Goal: Task Accomplishment & Management: Use online tool/utility

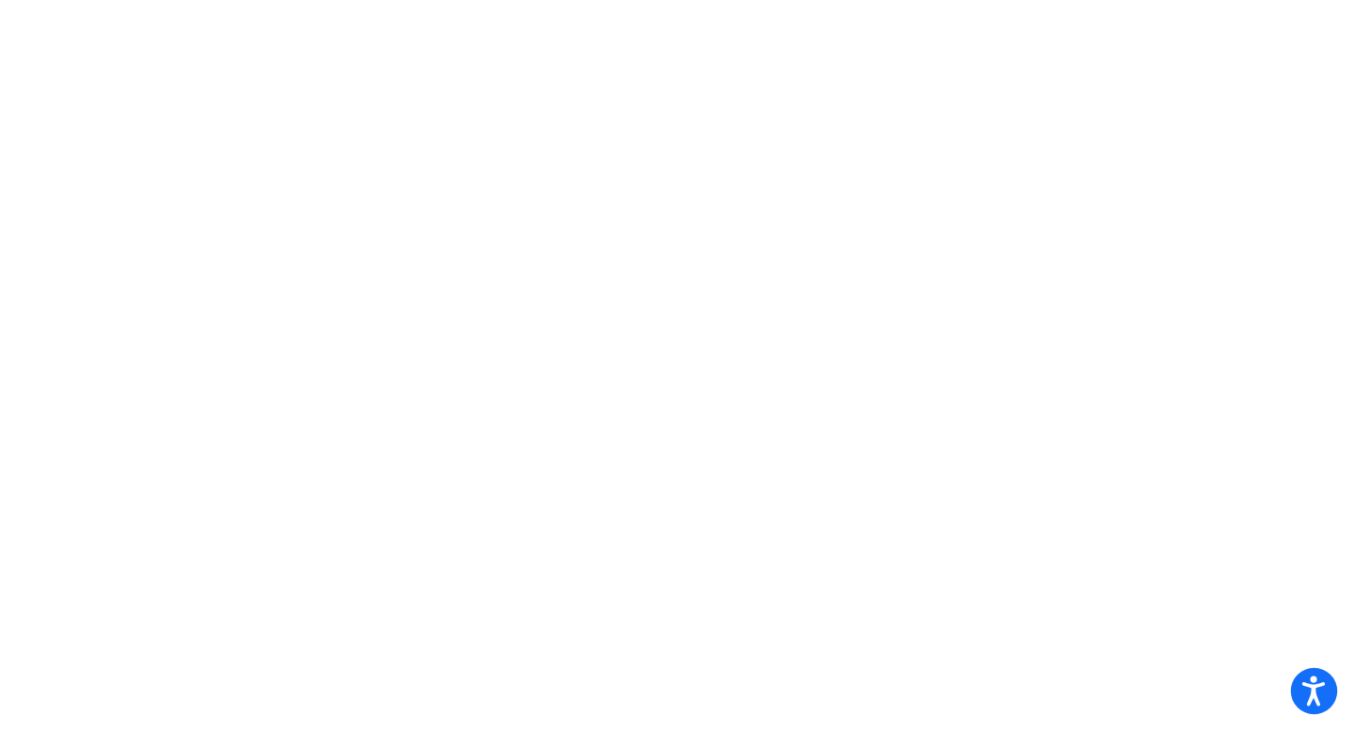
click at [1305, 692] on icon "Open accessiBe: accessibility options, statement and help" at bounding box center [1313, 691] width 23 height 30
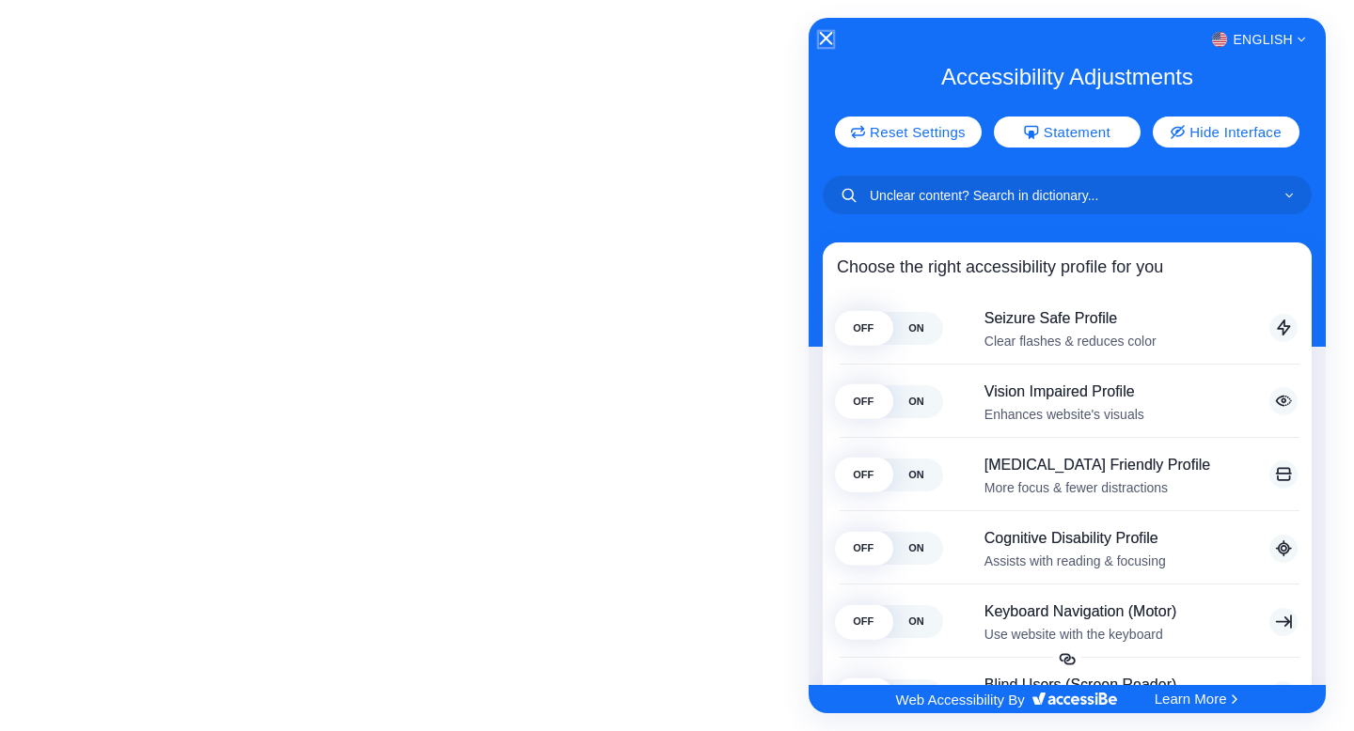
click at [824, 39] on icon "Close Accessibility Interface" at bounding box center [826, 38] width 13 height 13
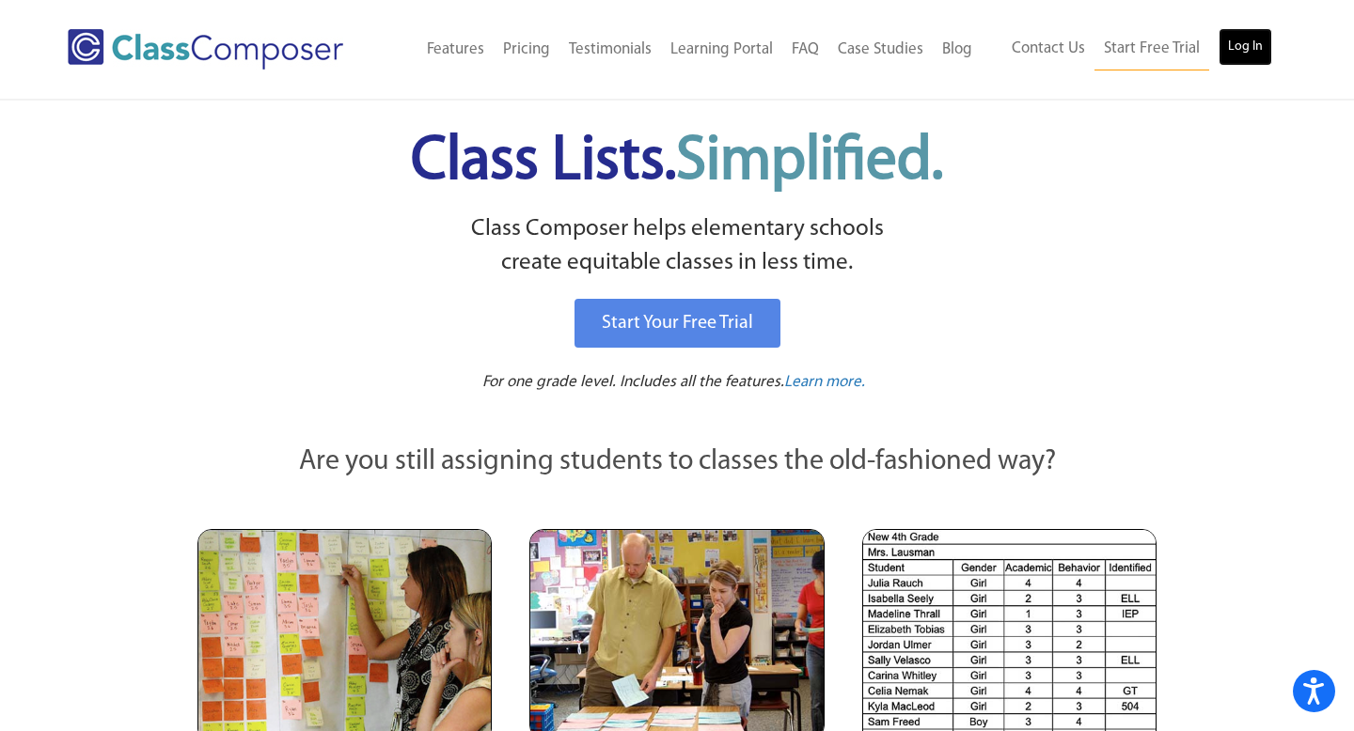
click at [1250, 43] on link "Log In" at bounding box center [1245, 47] width 54 height 38
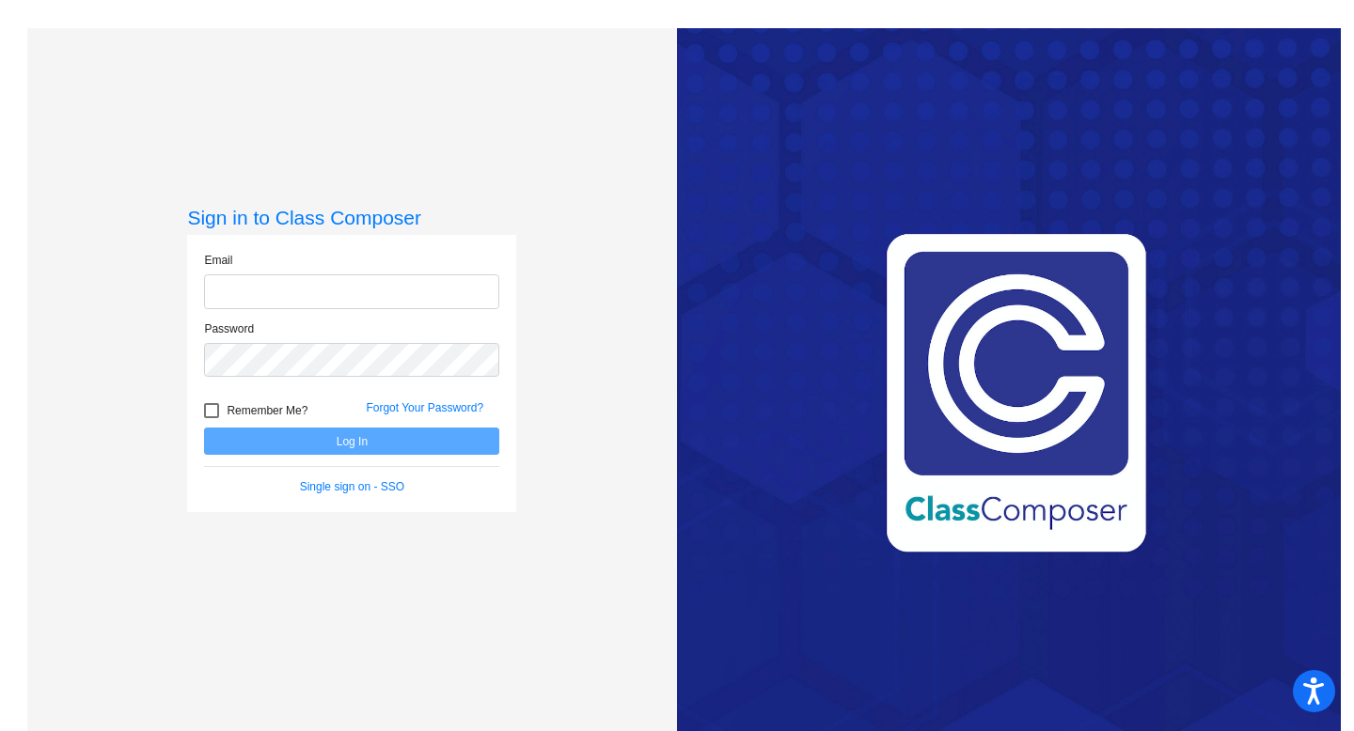
type input "[EMAIL_ADDRESS][DOMAIN_NAME]"
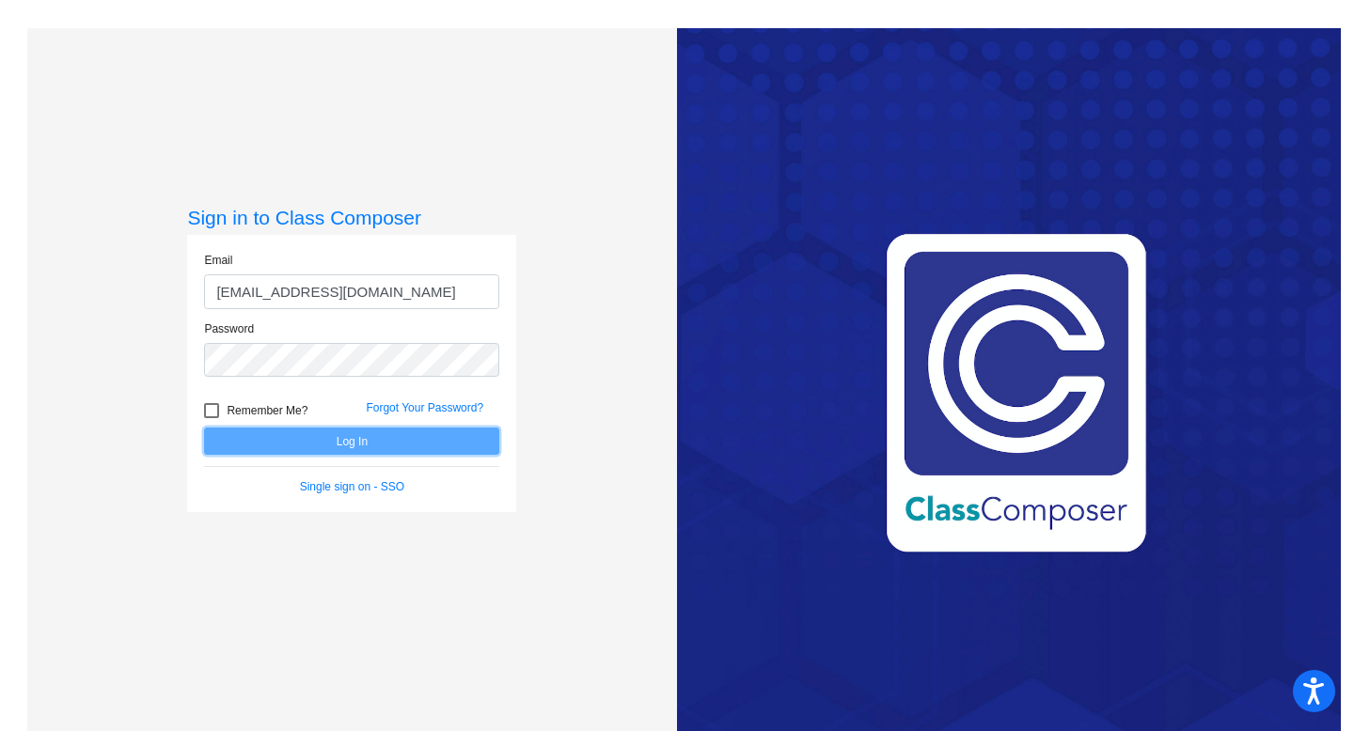
click at [346, 440] on button "Log In" at bounding box center [351, 441] width 295 height 27
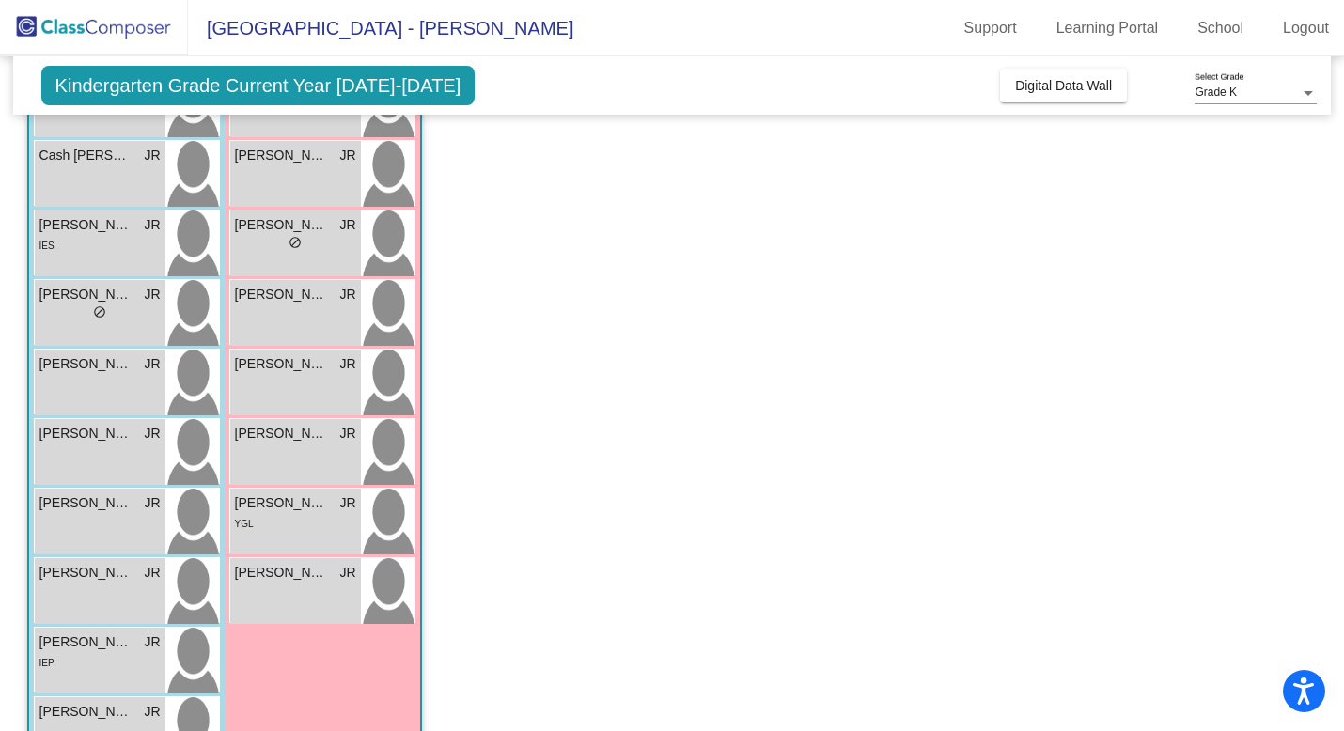
scroll to position [222, 0]
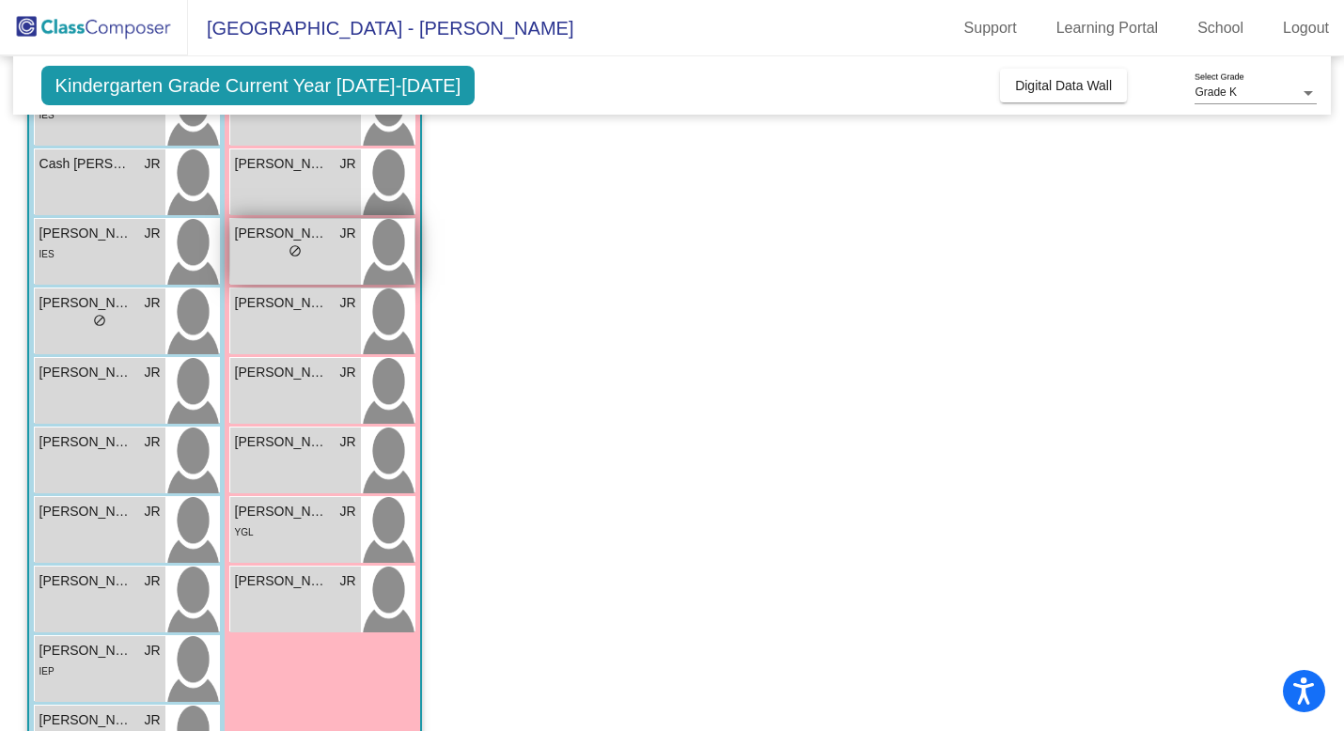
click at [293, 250] on span "do_not_disturb_alt" at bounding box center [295, 250] width 13 height 13
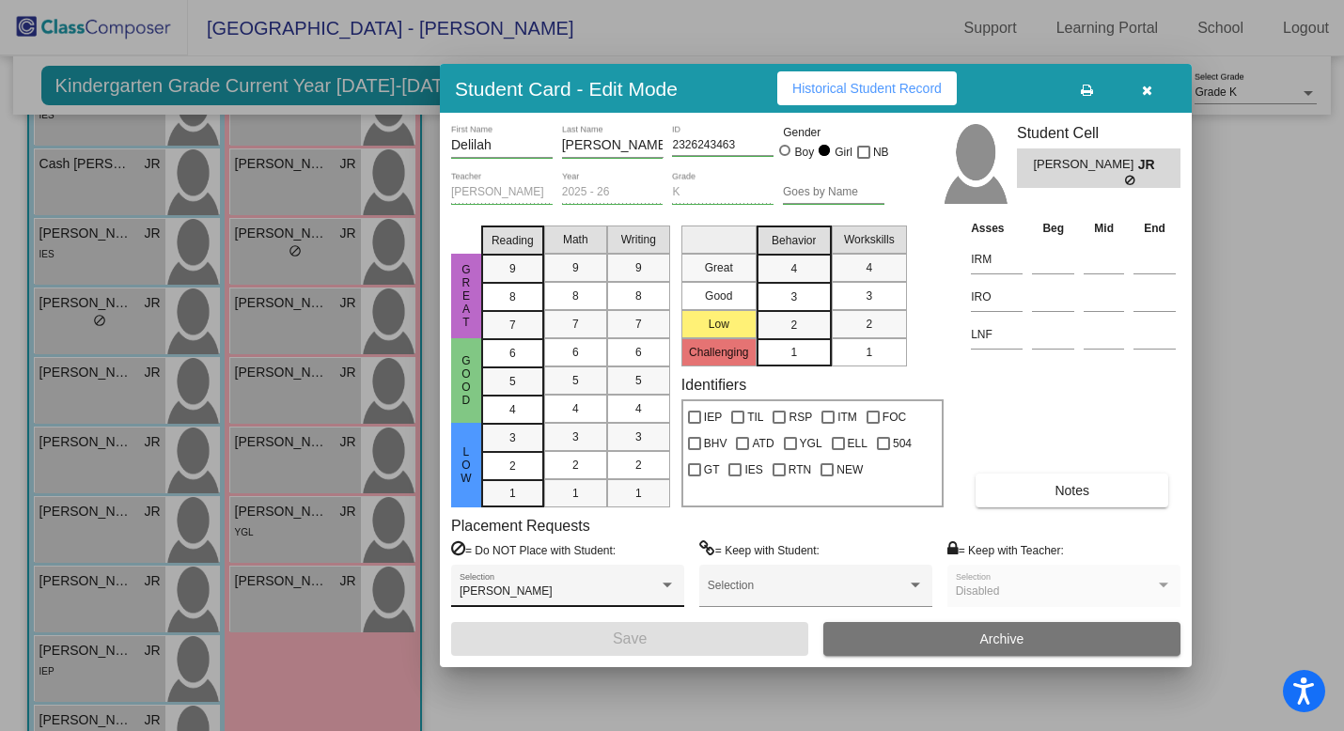
scroll to position [0, 0]
click at [1149, 90] on icon "button" at bounding box center [1147, 90] width 10 height 13
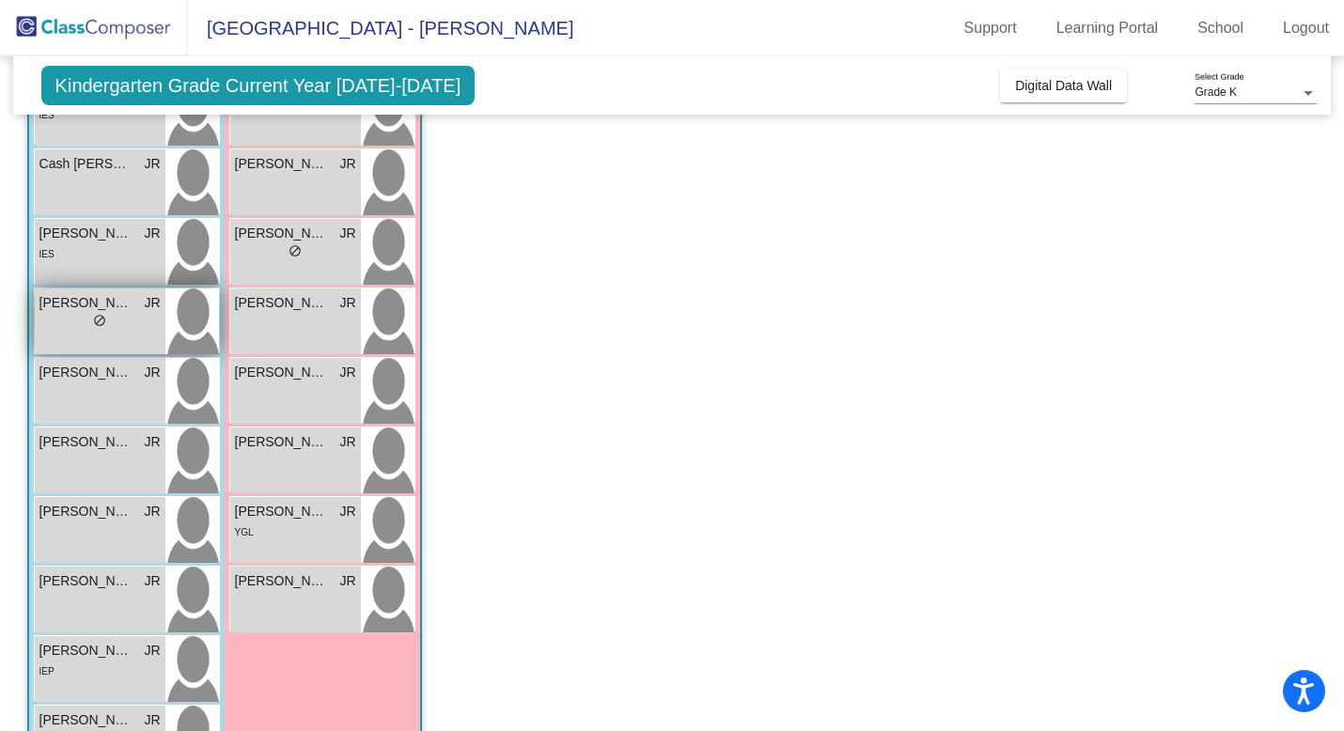
click at [117, 327] on div "lock do_not_disturb_alt" at bounding box center [99, 323] width 121 height 20
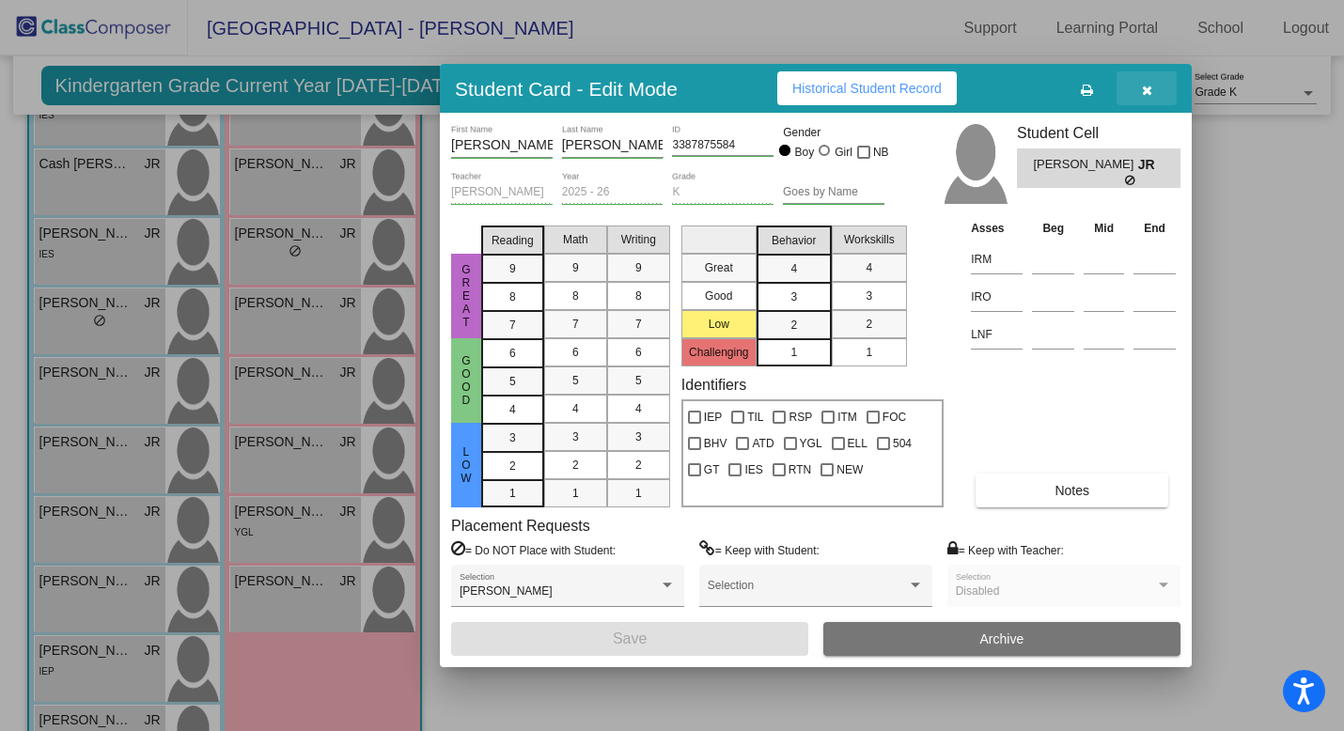
click at [1144, 89] on icon "button" at bounding box center [1147, 90] width 10 height 13
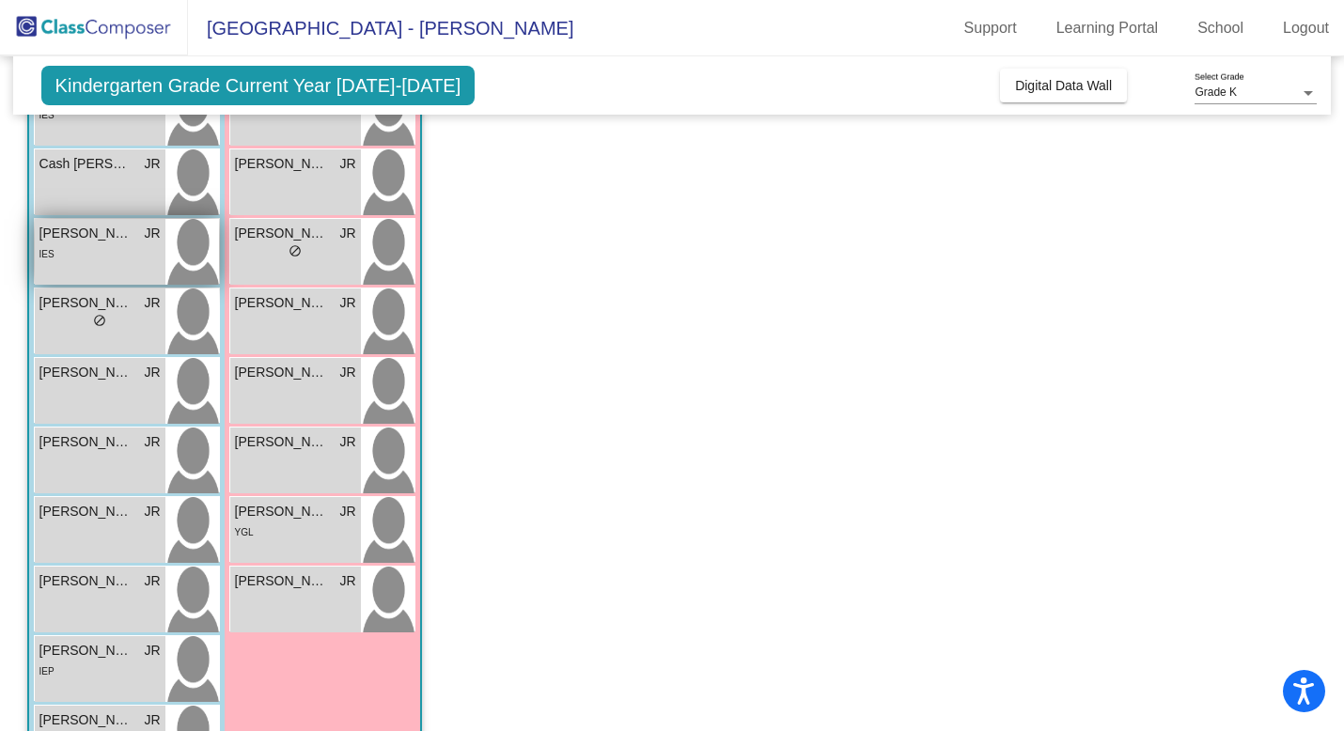
click at [124, 260] on div "IES" at bounding box center [99, 253] width 121 height 20
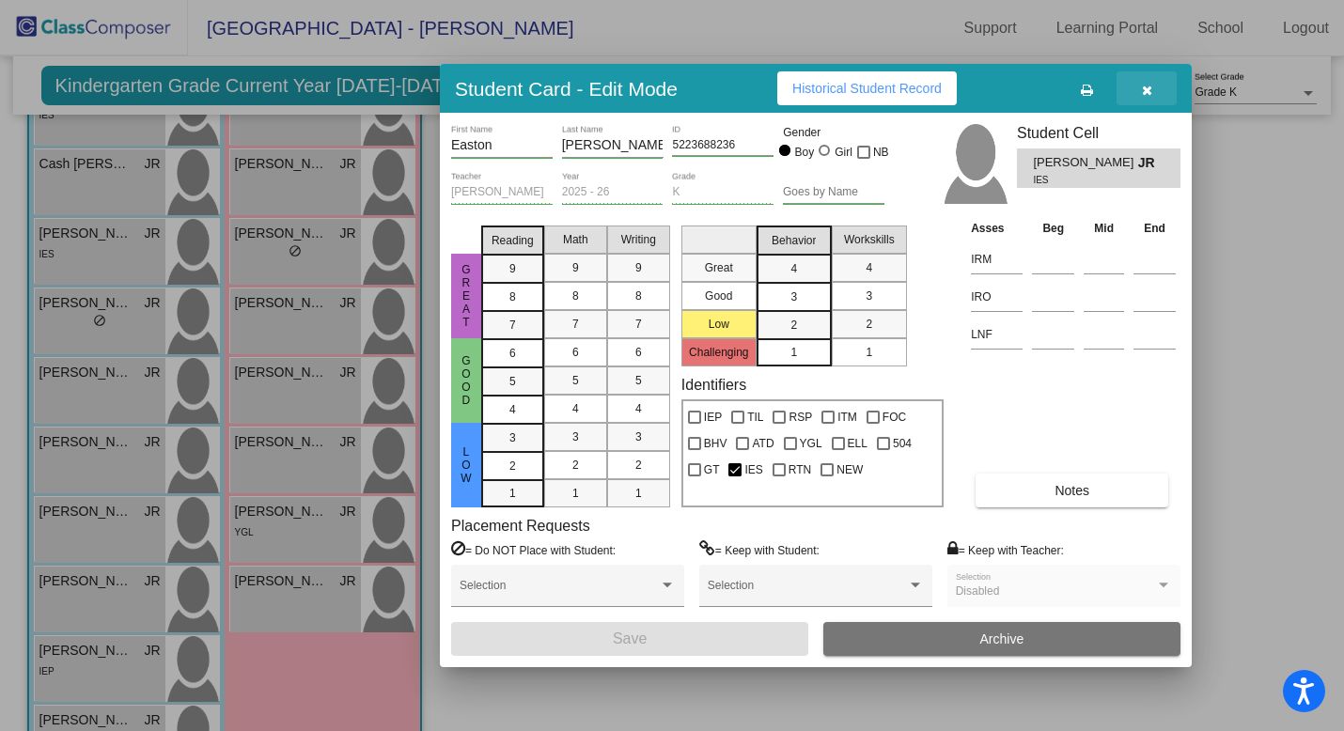
click at [1148, 87] on icon "button" at bounding box center [1147, 90] width 10 height 13
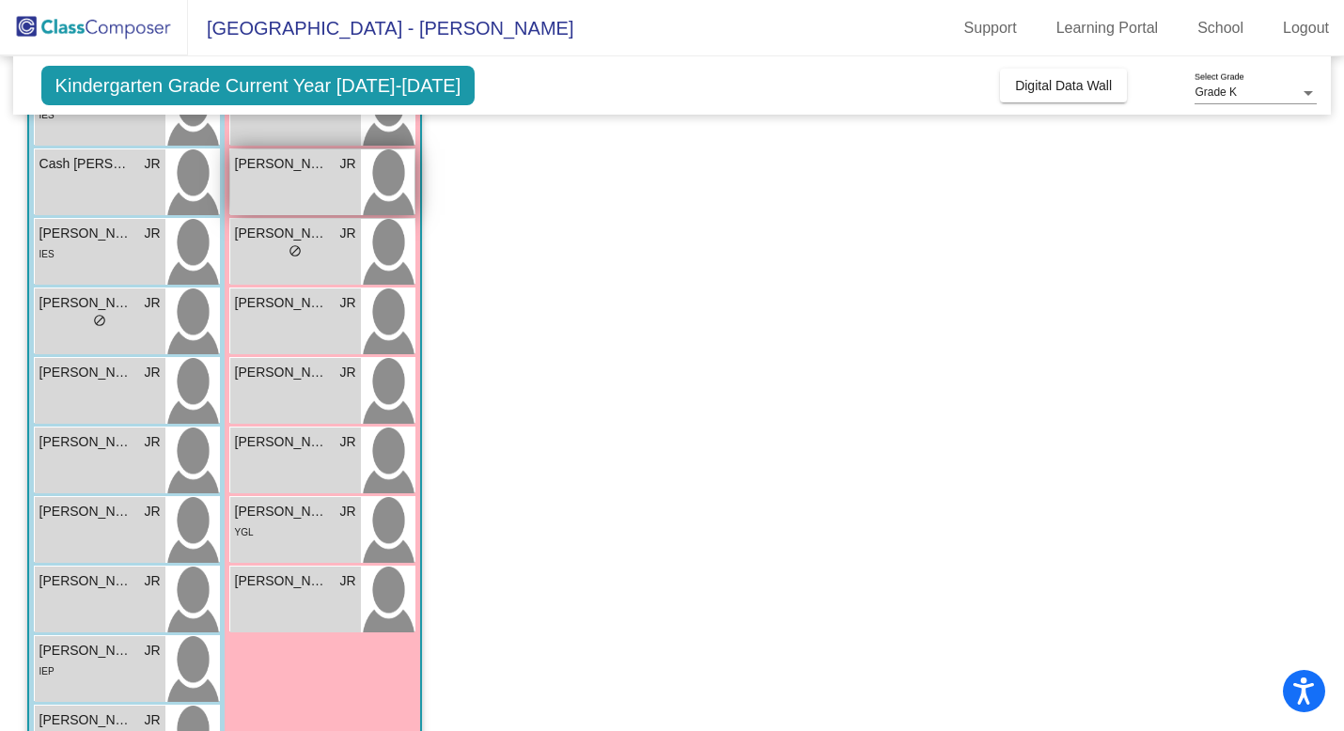
click at [304, 183] on div "[PERSON_NAME] lock do_not_disturb_alt" at bounding box center [295, 182] width 131 height 66
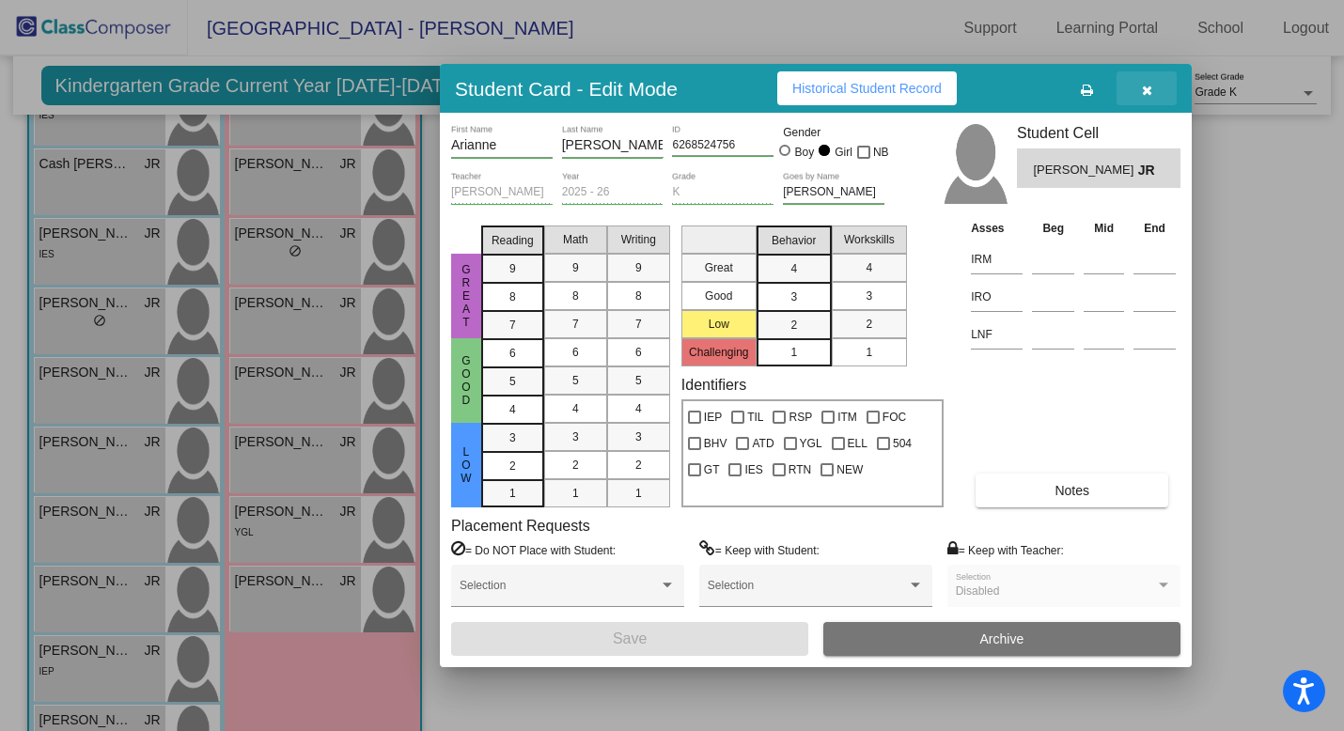
click at [1146, 91] on icon "button" at bounding box center [1147, 90] width 10 height 13
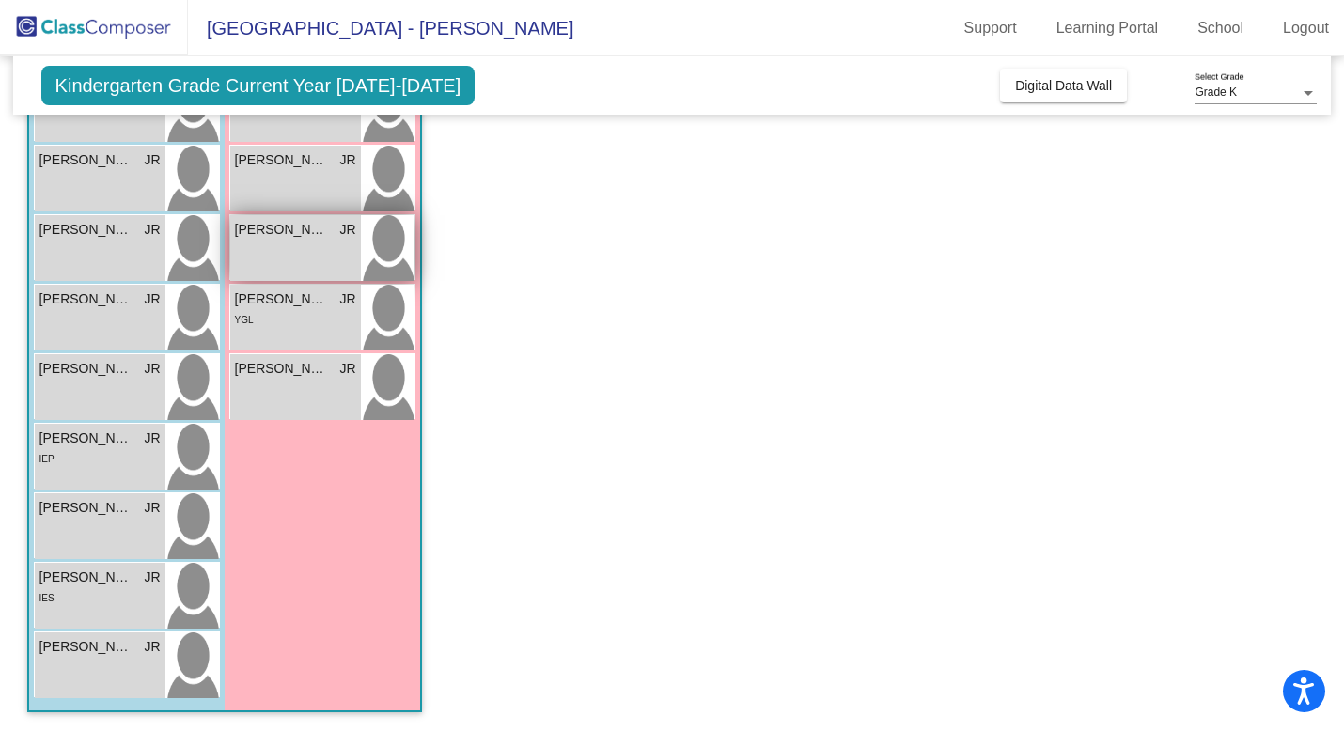
scroll to position [433, 0]
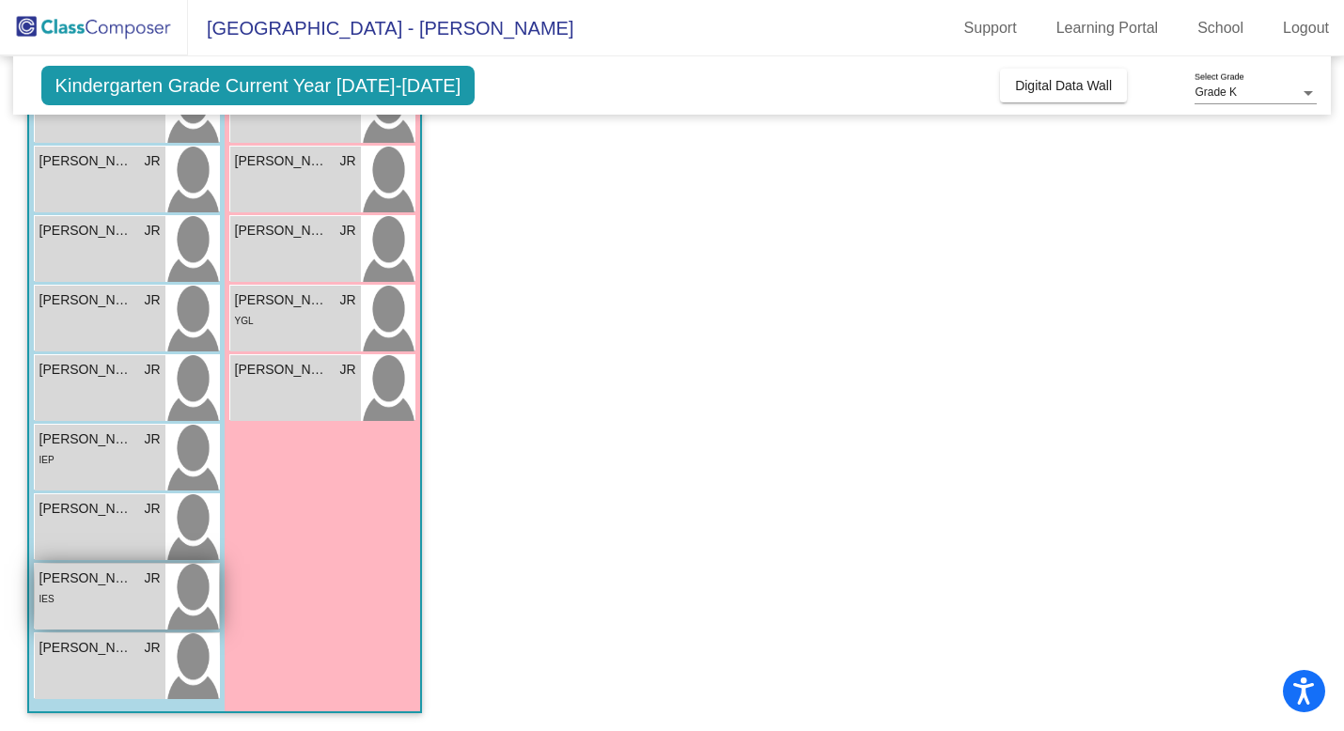
click at [93, 600] on div "IES" at bounding box center [99, 598] width 121 height 20
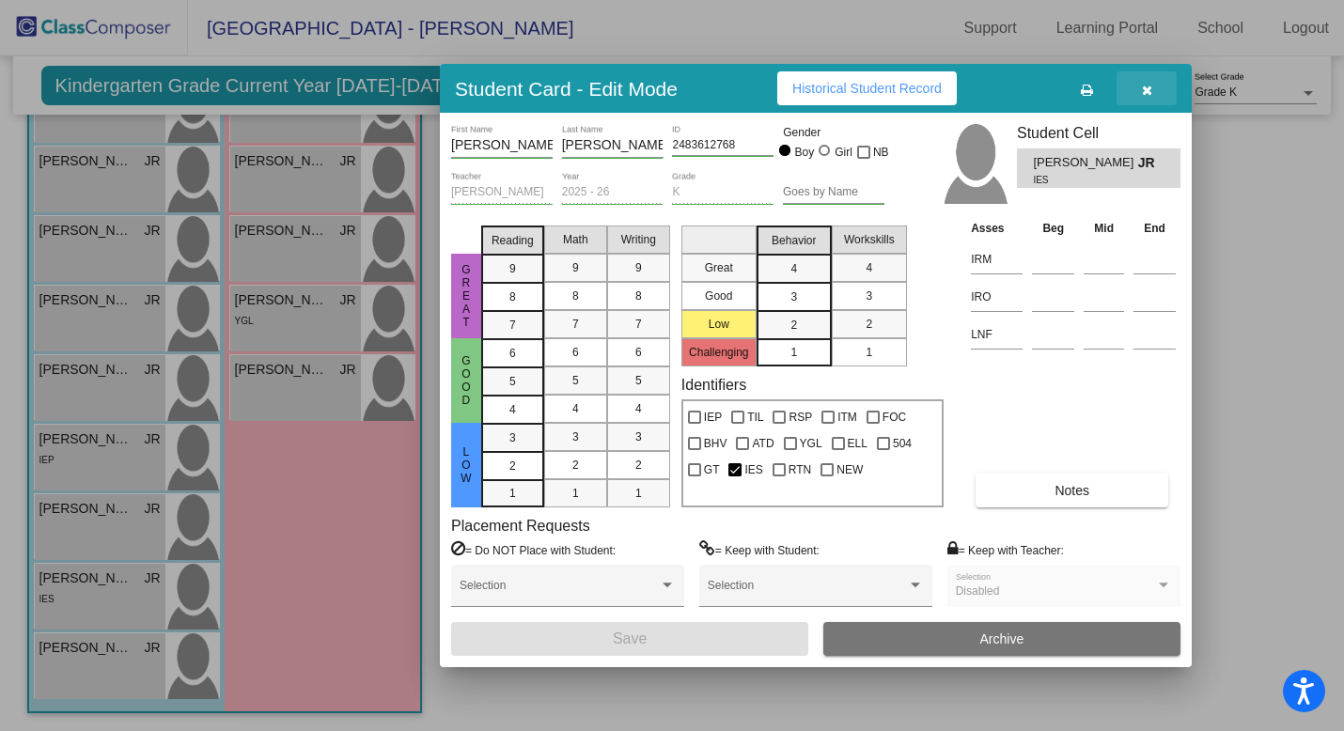
click at [1151, 85] on icon "button" at bounding box center [1147, 90] width 10 height 13
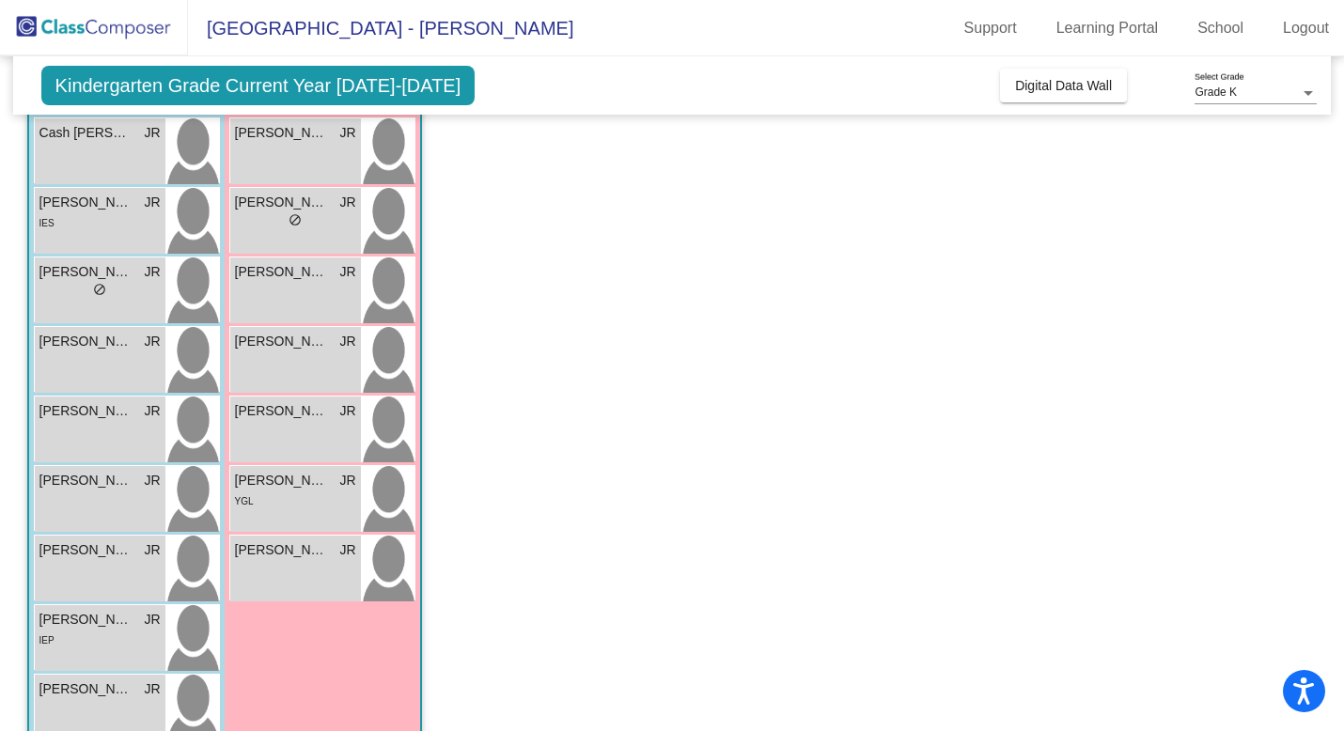
scroll to position [276, 0]
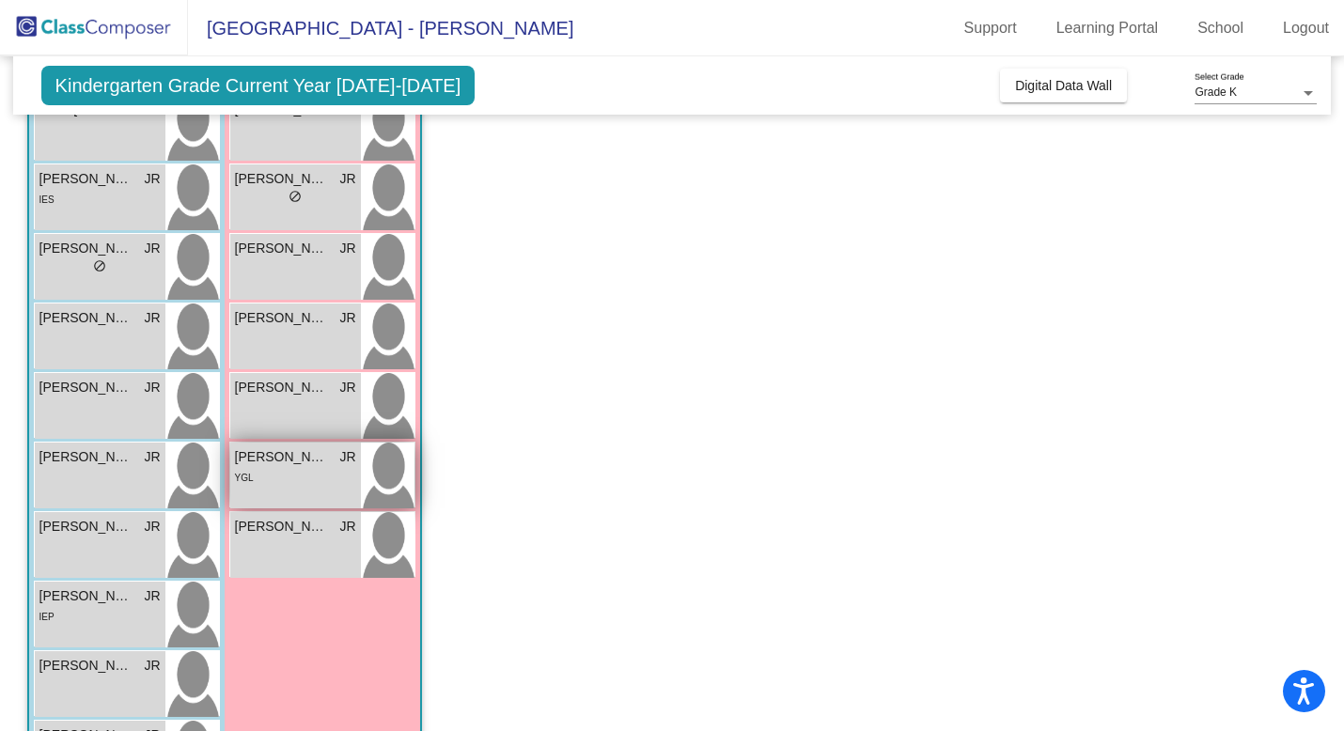
click at [285, 490] on div "Rylee Reeder JR lock do_not_disturb_alt YGL" at bounding box center [295, 476] width 131 height 66
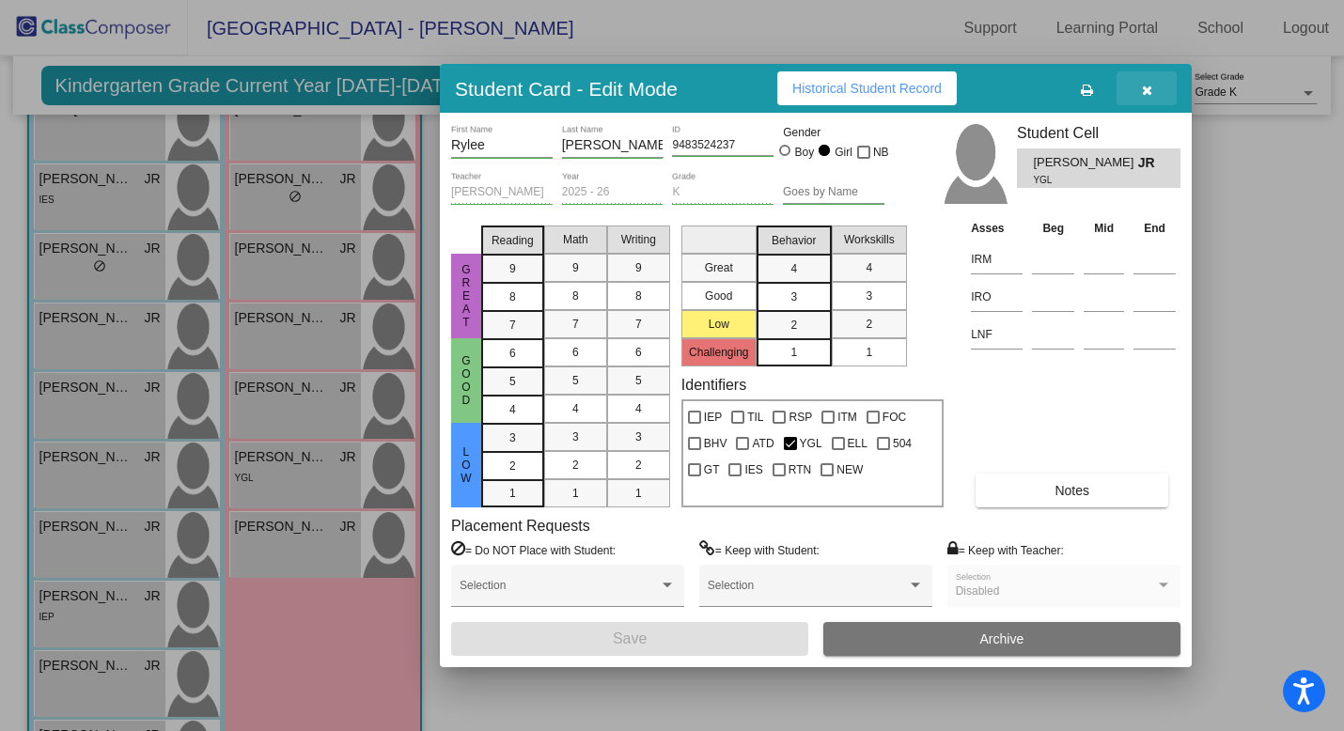
click at [1148, 92] on icon "button" at bounding box center [1147, 90] width 10 height 13
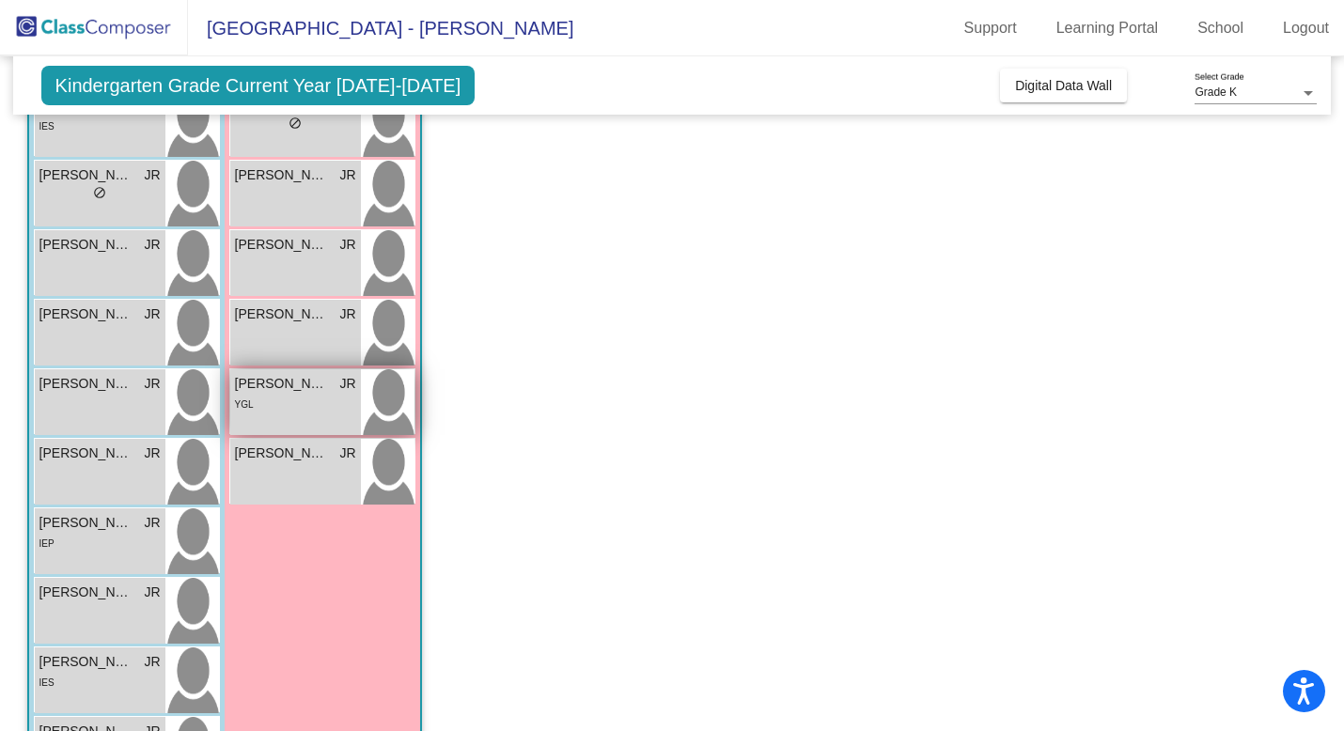
scroll to position [343, 0]
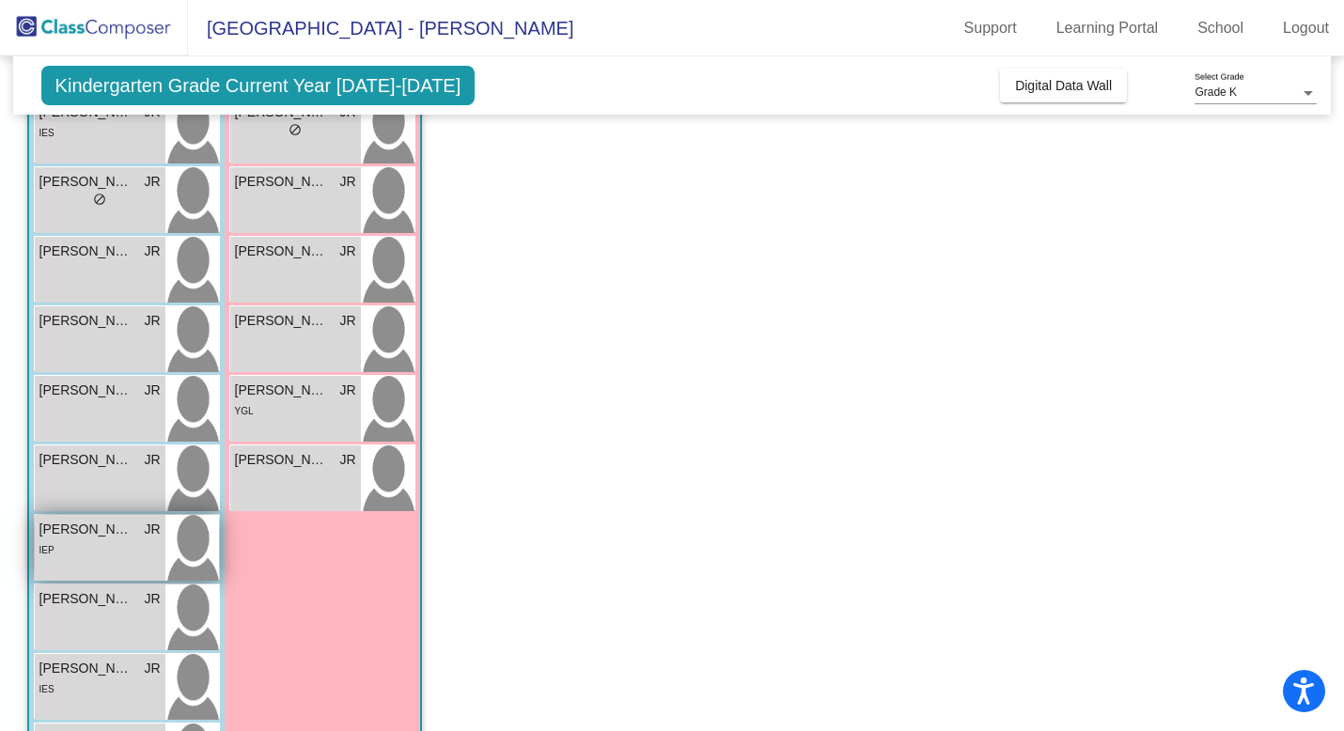
click at [102, 543] on div "IEP" at bounding box center [99, 550] width 121 height 20
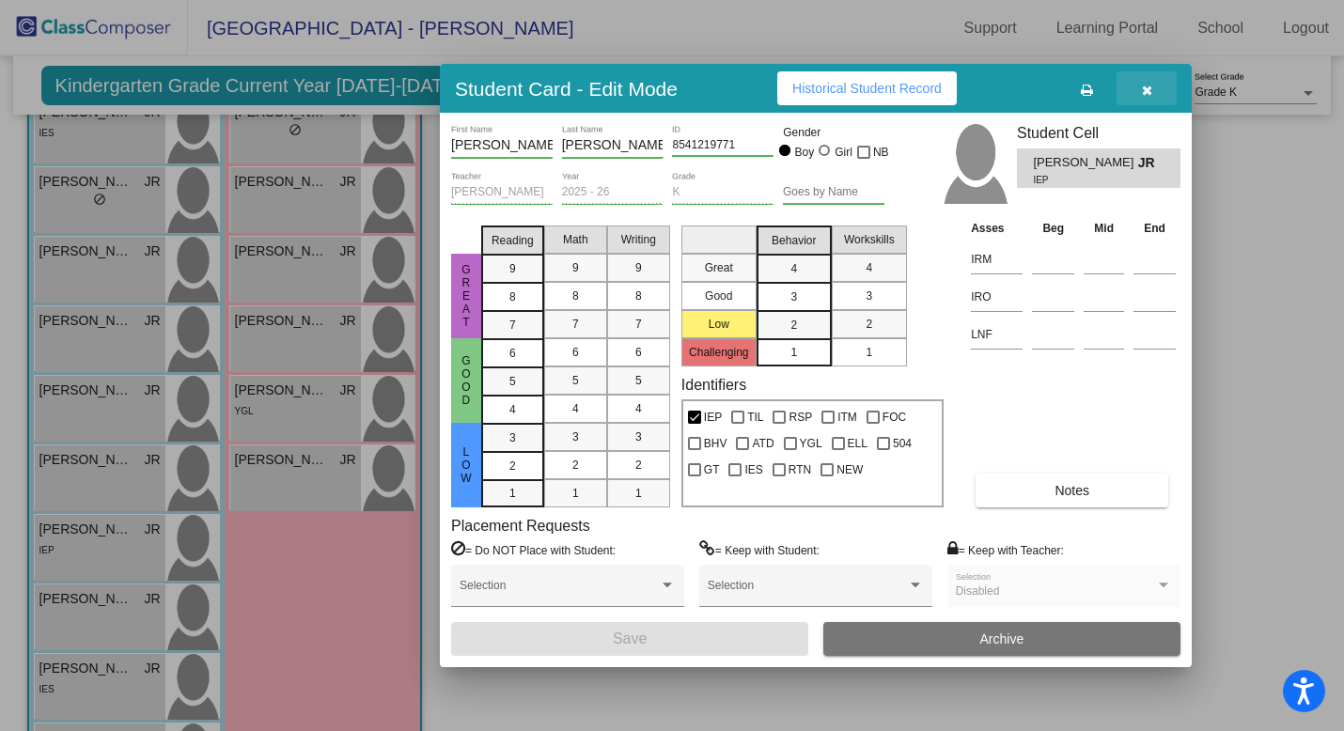
click at [1150, 96] on button "button" at bounding box center [1147, 88] width 60 height 34
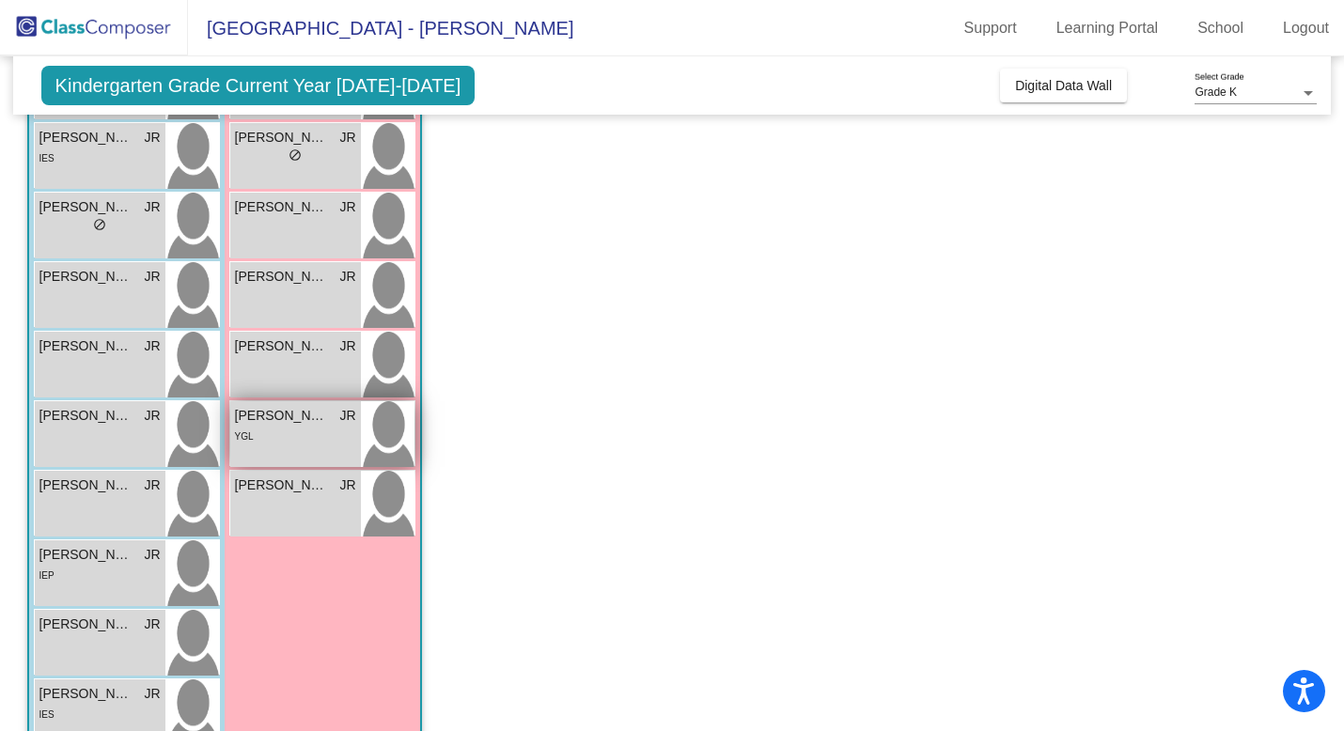
scroll to position [341, 0]
